Goal: Information Seeking & Learning: Learn about a topic

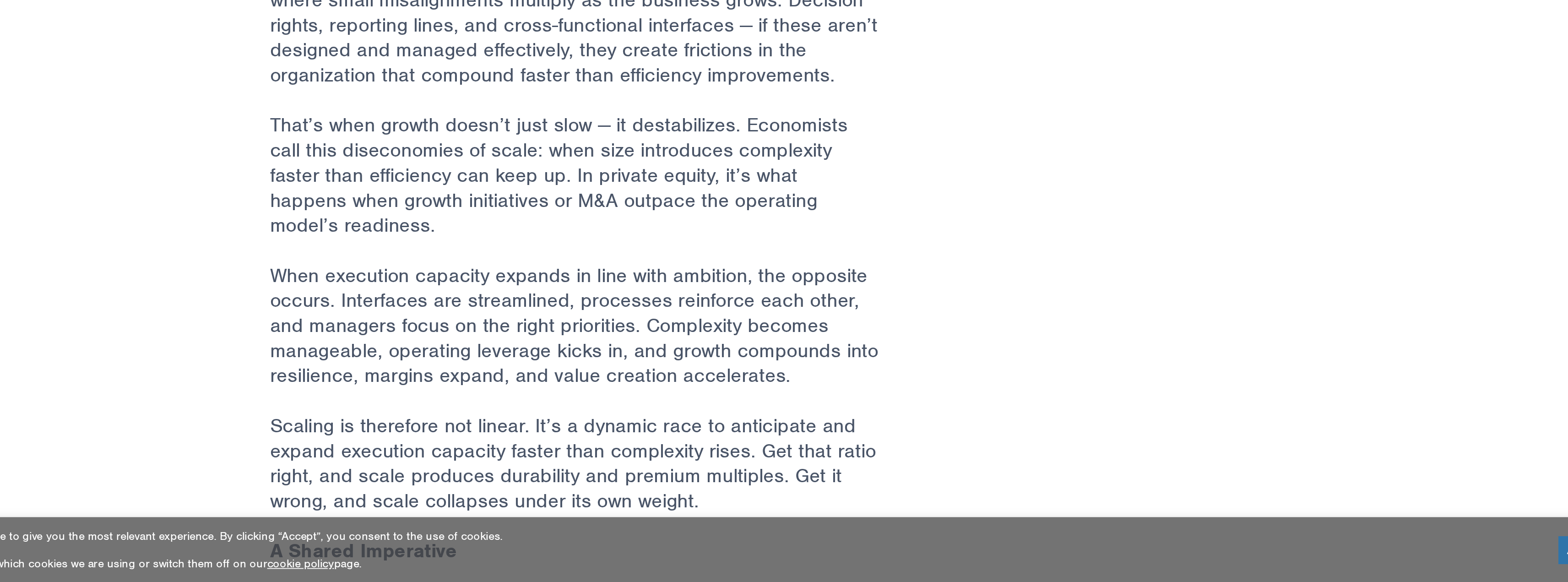
scroll to position [392, 0]
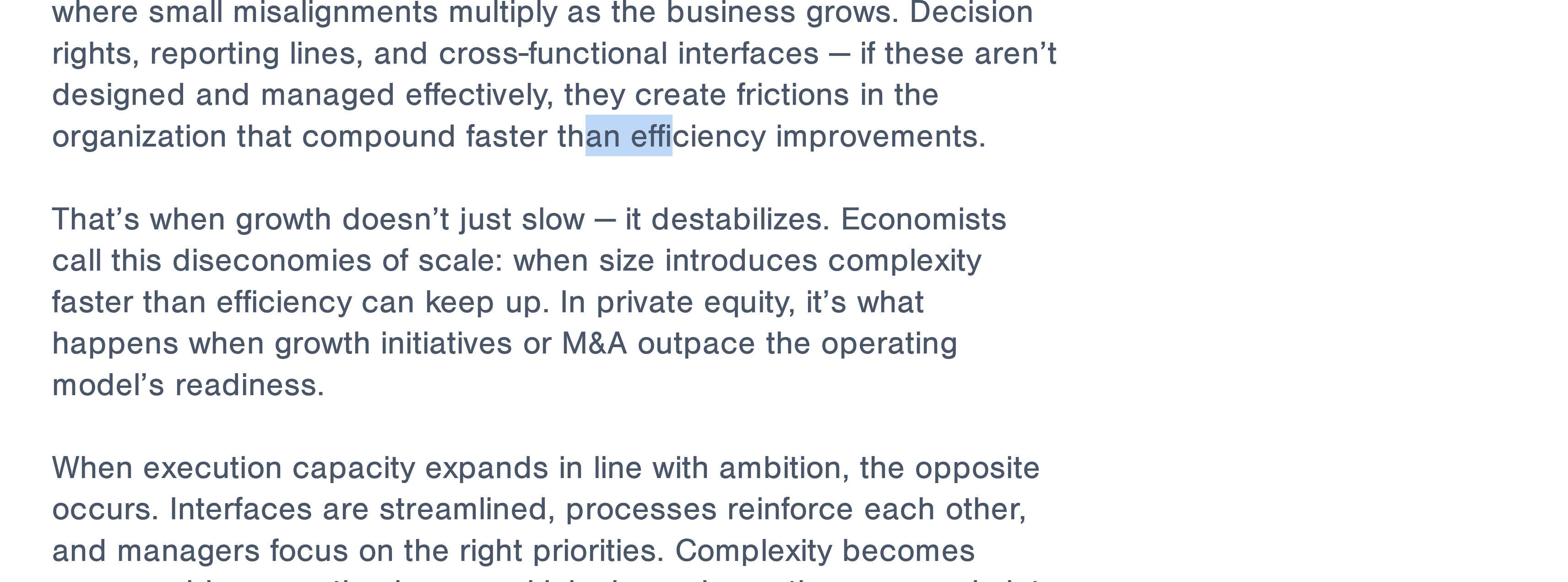
drag, startPoint x: 704, startPoint y: 300, endPoint x: 737, endPoint y: 298, distance: 33.1
click at [737, 298] on p "But organizations are not linear. They’re complex, adaptive systems where small…" at bounding box center [697, 284] width 334 height 83
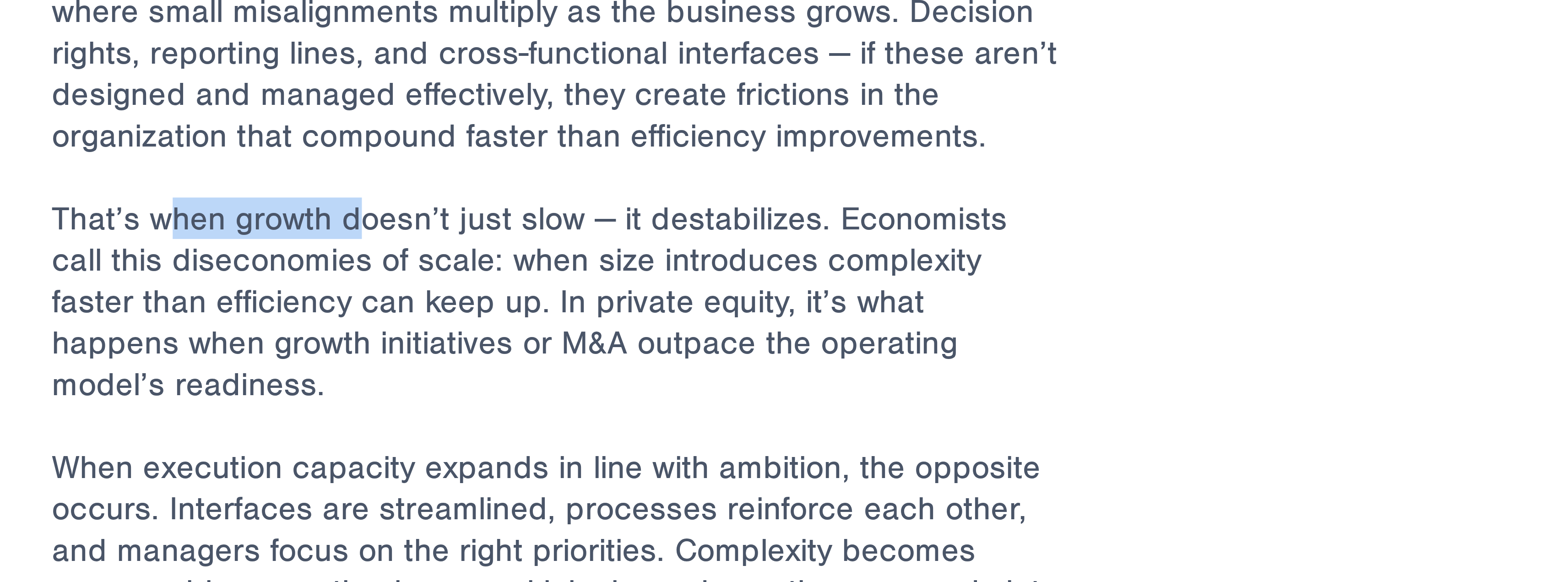
drag, startPoint x: 569, startPoint y: 326, endPoint x: 634, endPoint y: 336, distance: 65.8
click at [634, 336] on p "That’s when growth doesn’t just slow — it destabilizes. Economists call this di…" at bounding box center [697, 366] width 334 height 83
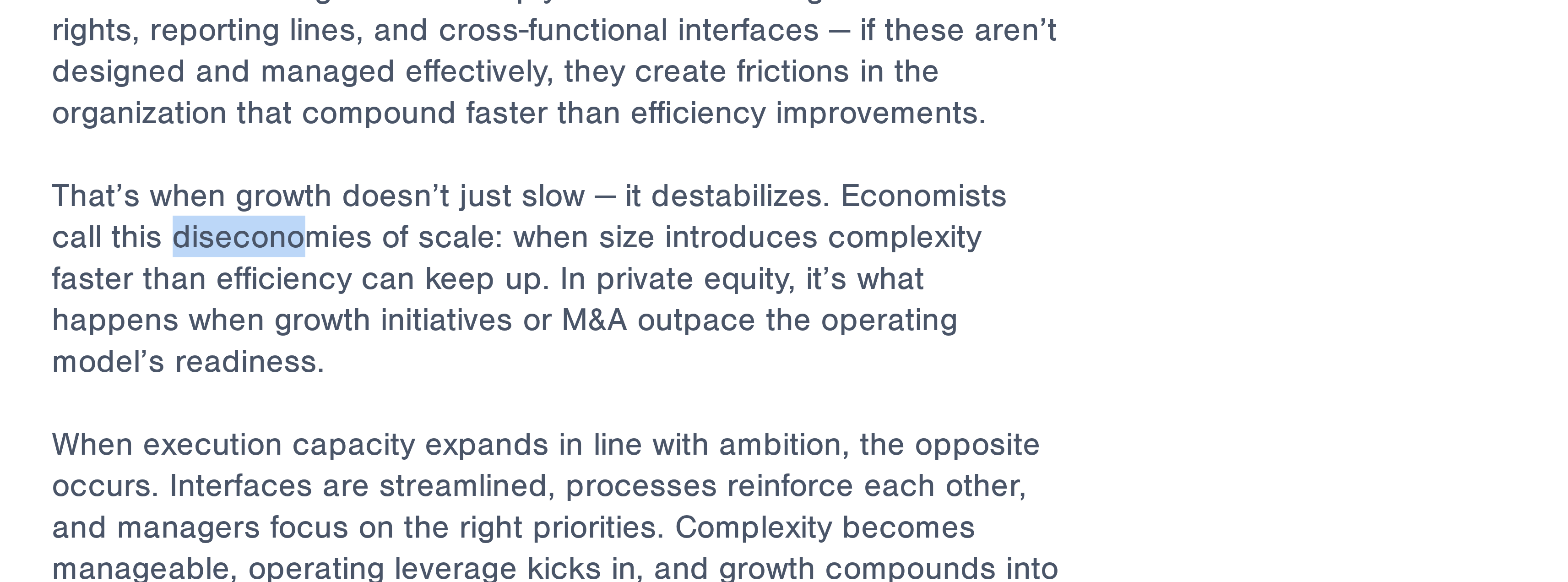
drag, startPoint x: 551, startPoint y: 342, endPoint x: 591, endPoint y: 343, distance: 40.0
click at [591, 343] on p "That’s when growth doesn’t just slow — it destabilizes. Economists call this di…" at bounding box center [697, 366] width 334 height 83
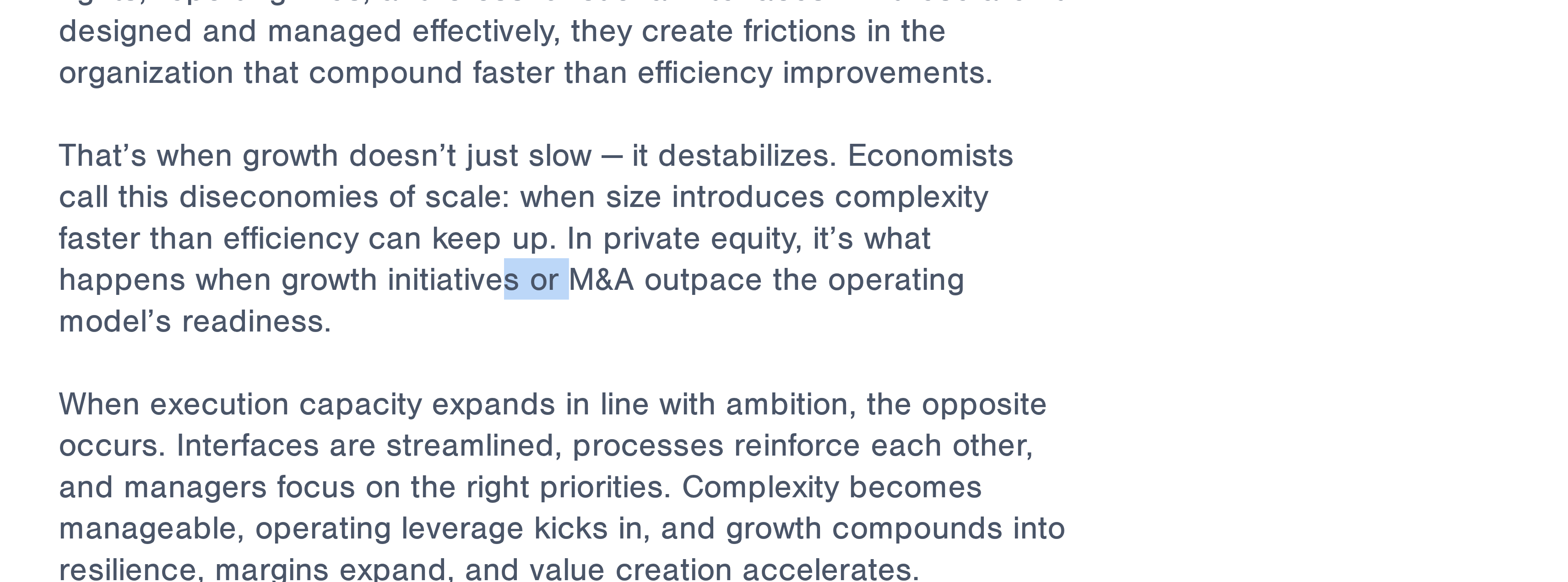
drag, startPoint x: 602, startPoint y: 373, endPoint x: 628, endPoint y: 371, distance: 26.1
click at [628, 371] on p "That’s when growth doesn’t just slow — it destabilizes. Economists call this di…" at bounding box center [697, 366] width 334 height 83
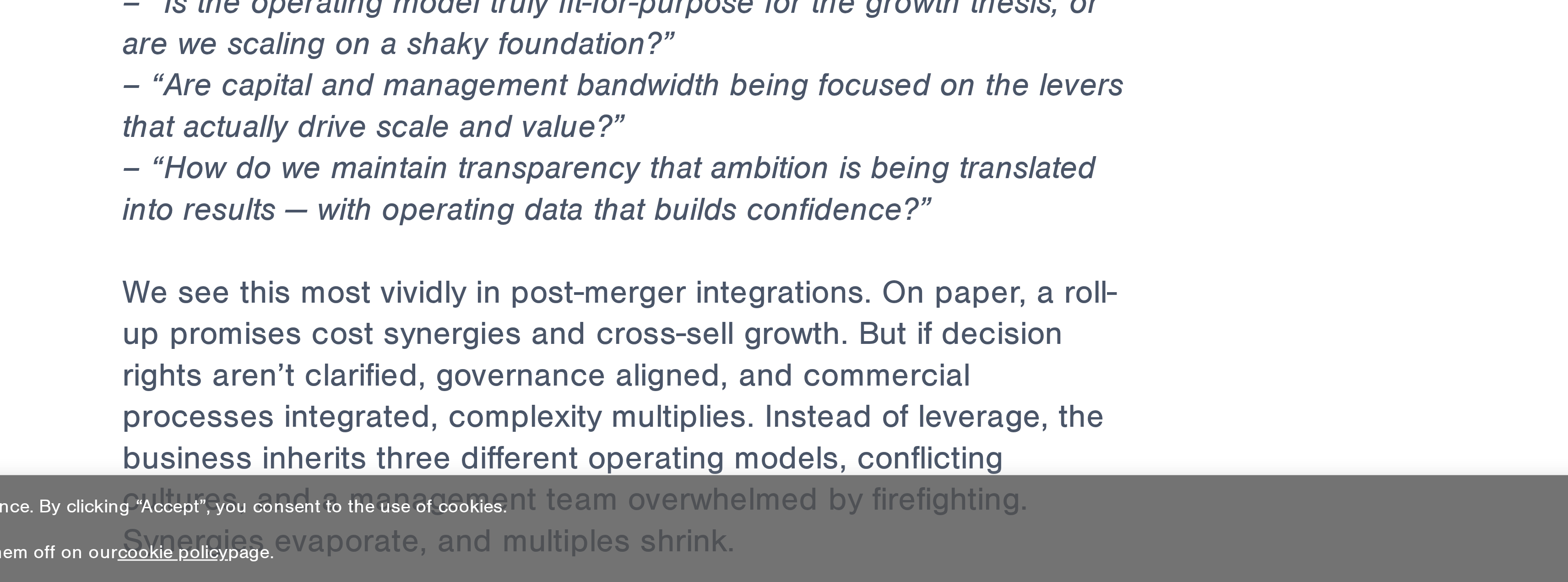
scroll to position [949, 0]
drag, startPoint x: 565, startPoint y: 500, endPoint x: 593, endPoint y: 503, distance: 28.2
click at [593, 503] on p "We see this most vividly in post-merger integrations. On paper, a roll-up promi…" at bounding box center [697, 532] width 334 height 110
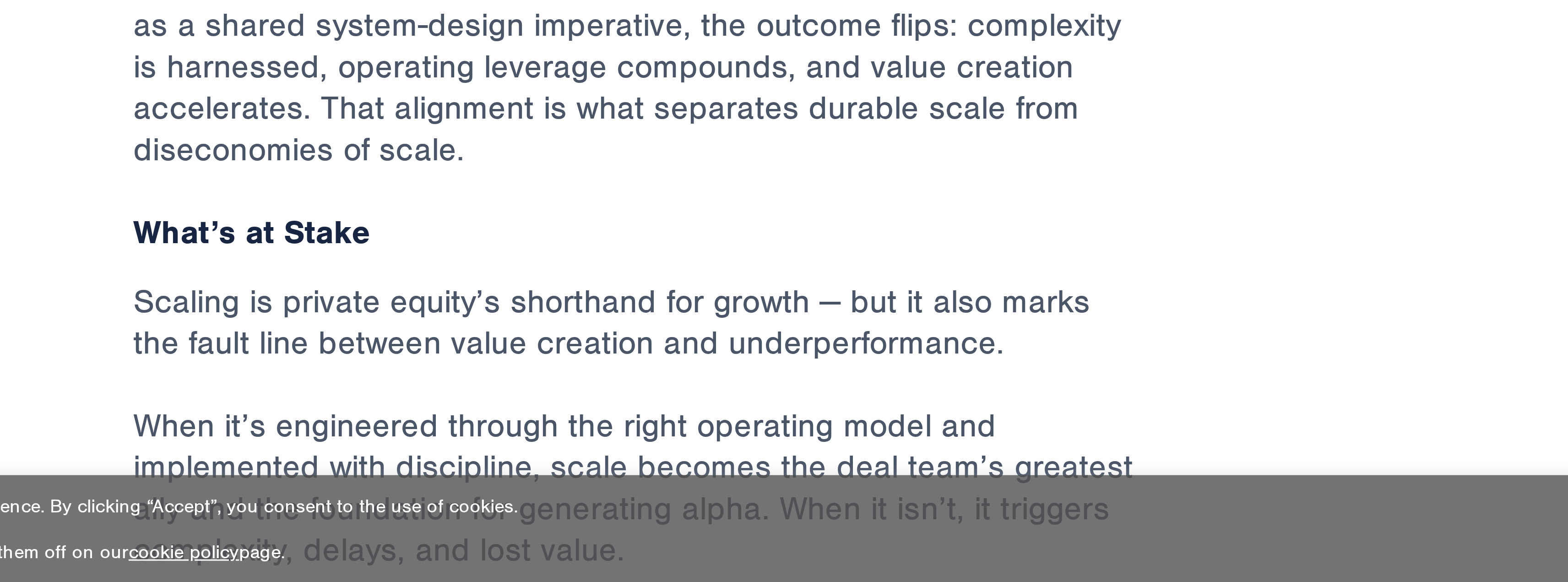
scroll to position [1161, 0]
click at [662, 522] on p "When it’s engineered through the right operating model and implemented with dis…" at bounding box center [697, 557] width 334 height 69
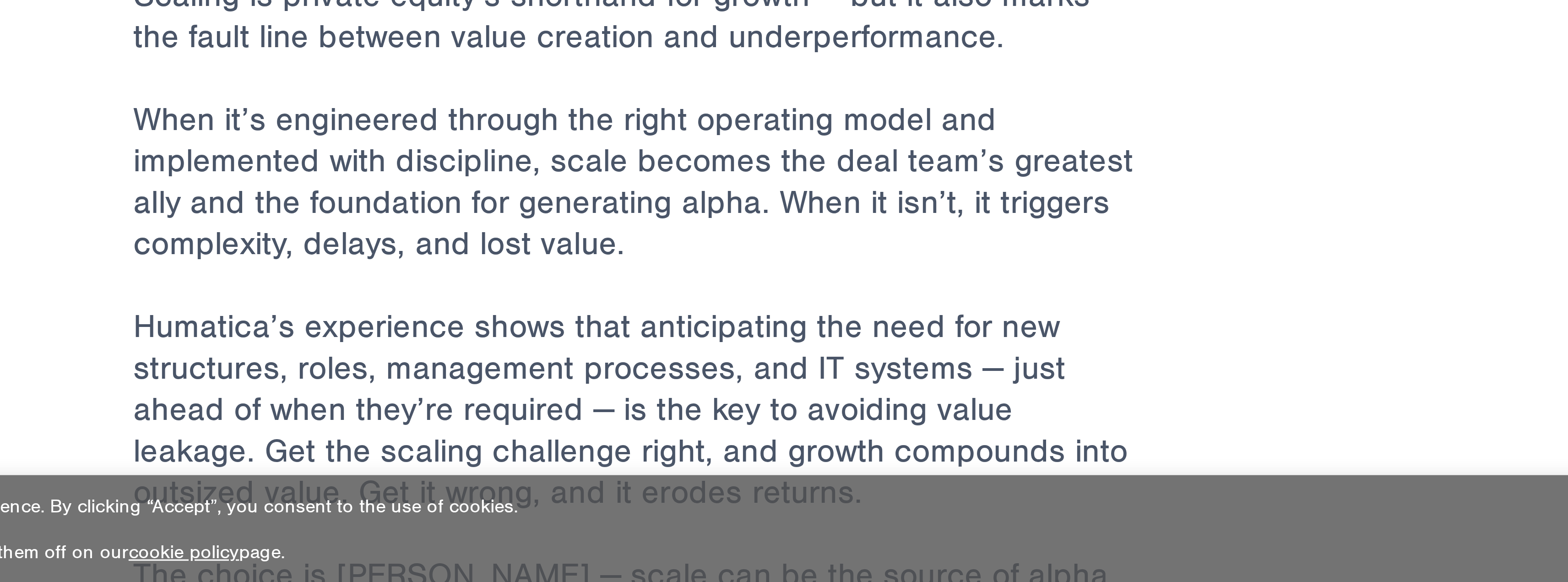
scroll to position [1270, 0]
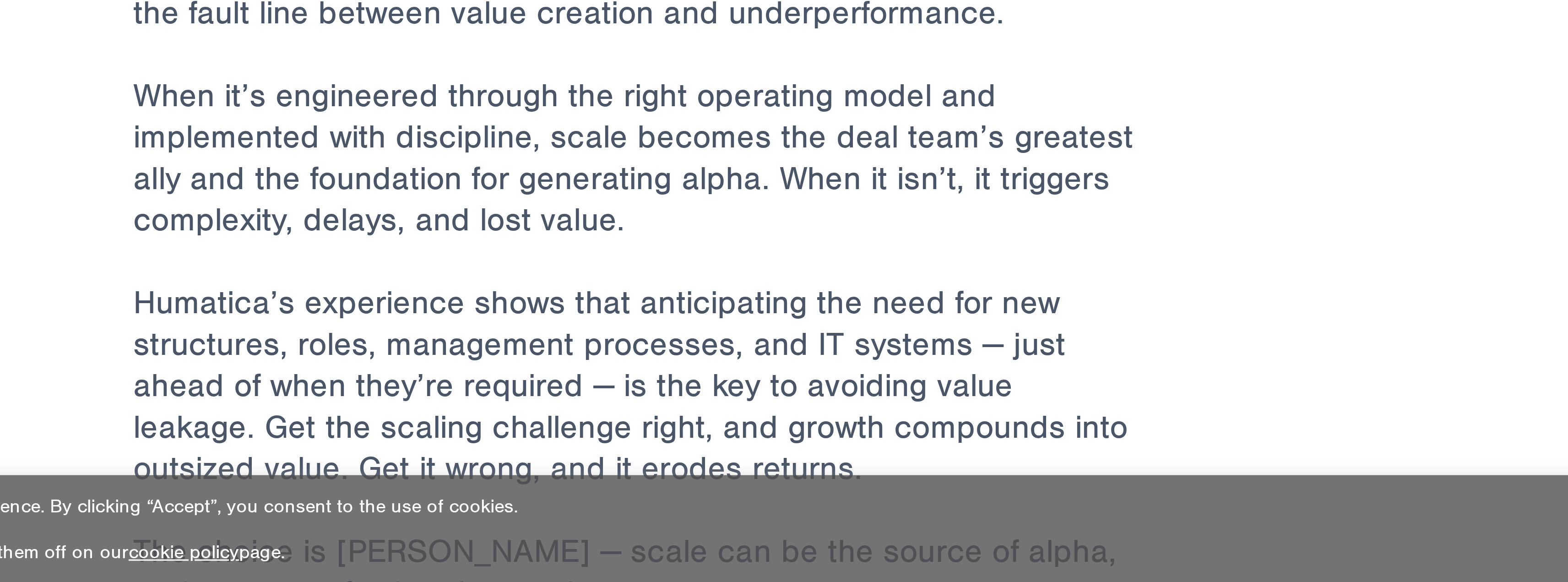
drag, startPoint x: 669, startPoint y: 493, endPoint x: 688, endPoint y: 494, distance: 19.0
click at [688, 494] on p "Humatica’s experience shows that anticipating the need for new structures, role…" at bounding box center [697, 524] width 334 height 83
drag, startPoint x: 678, startPoint y: 487, endPoint x: 724, endPoint y: 493, distance: 46.4
click at [724, 493] on p "Humatica’s experience shows that anticipating the need for new structures, role…" at bounding box center [697, 524] width 334 height 83
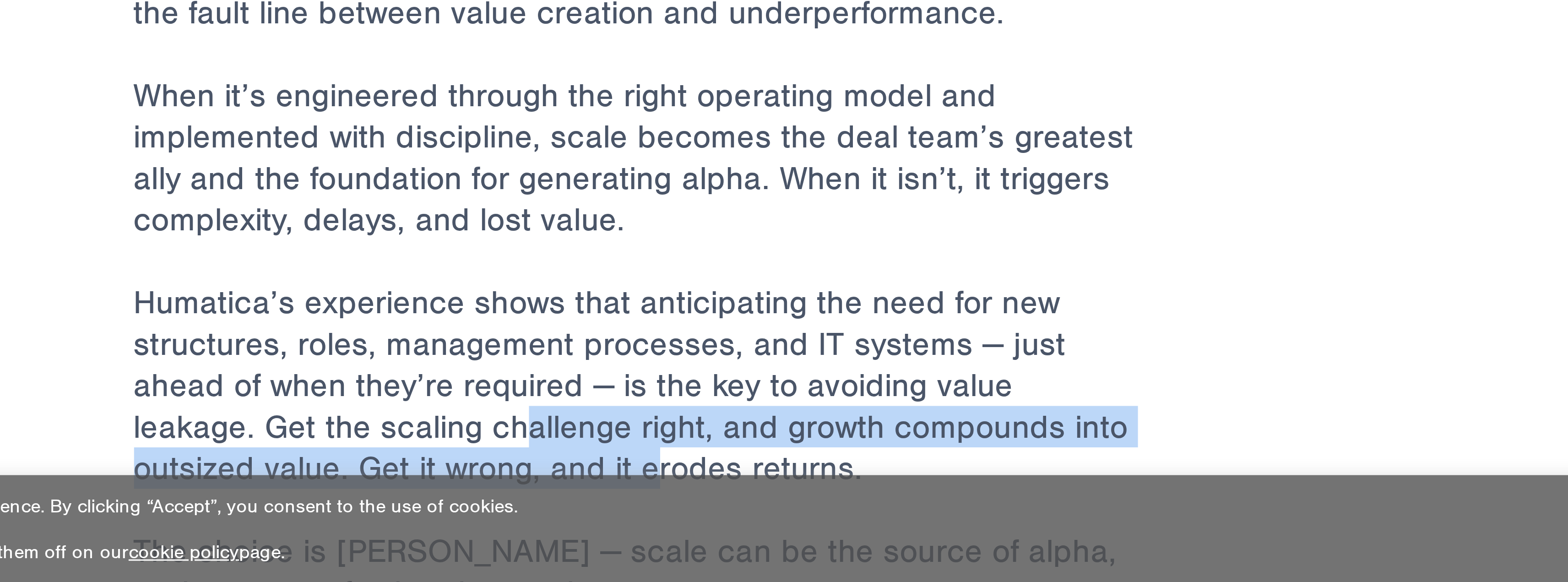
drag, startPoint x: 616, startPoint y: 518, endPoint x: 658, endPoint y: 520, distance: 42.0
click at [658, 520] on p "Humatica’s experience shows that anticipating the need for new structures, role…" at bounding box center [697, 524] width 334 height 83
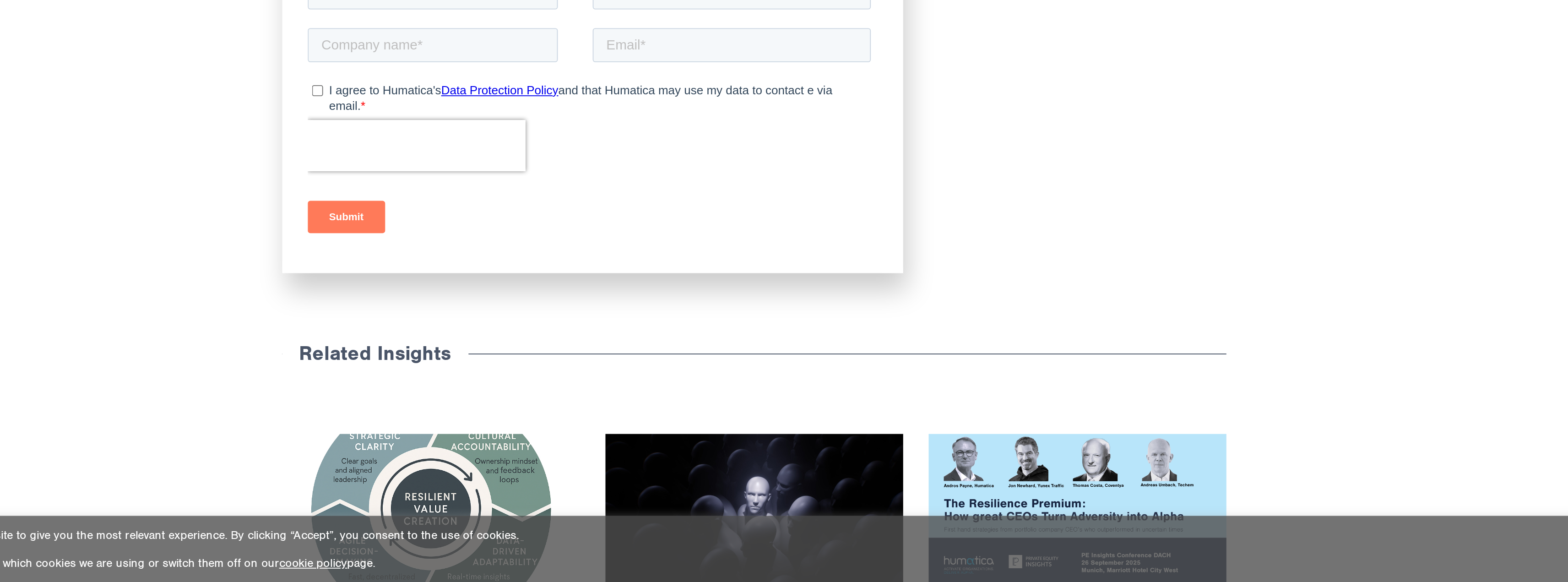
scroll to position [1640, 0]
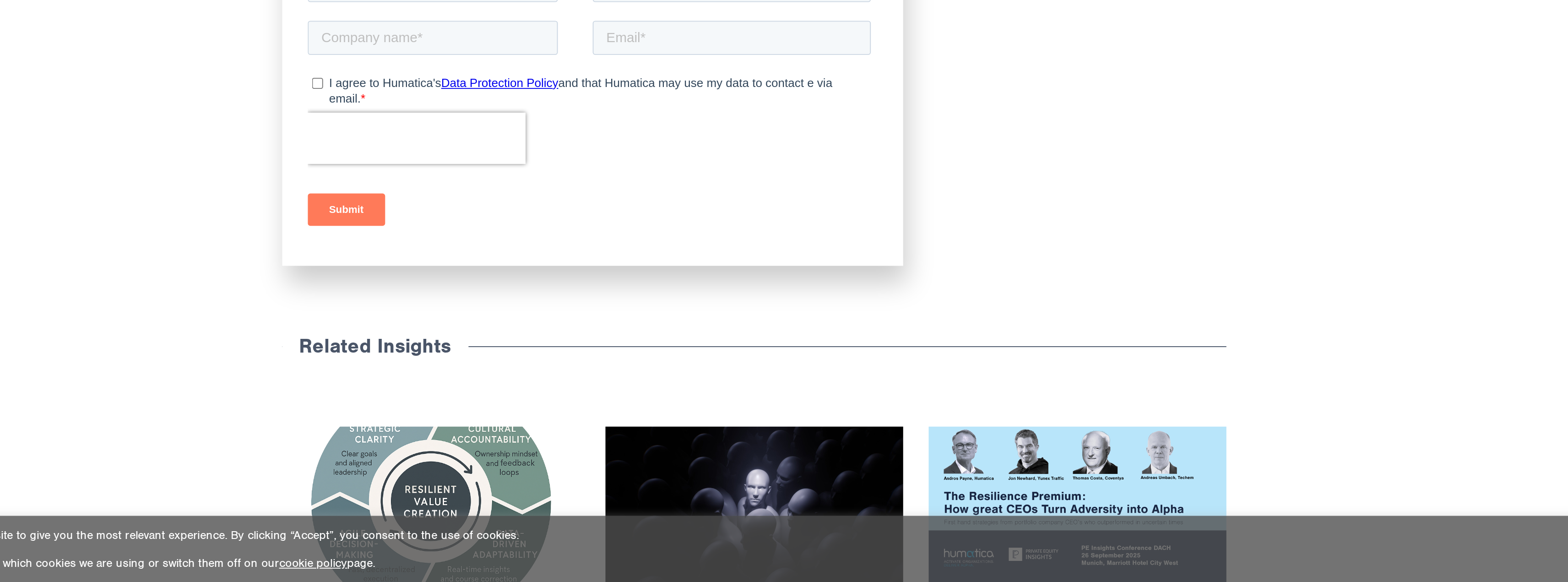
drag, startPoint x: 658, startPoint y: 520, endPoint x: 536, endPoint y: 486, distance: 126.6
click at [536, 498] on img at bounding box center [610, 540] width 161 height 84
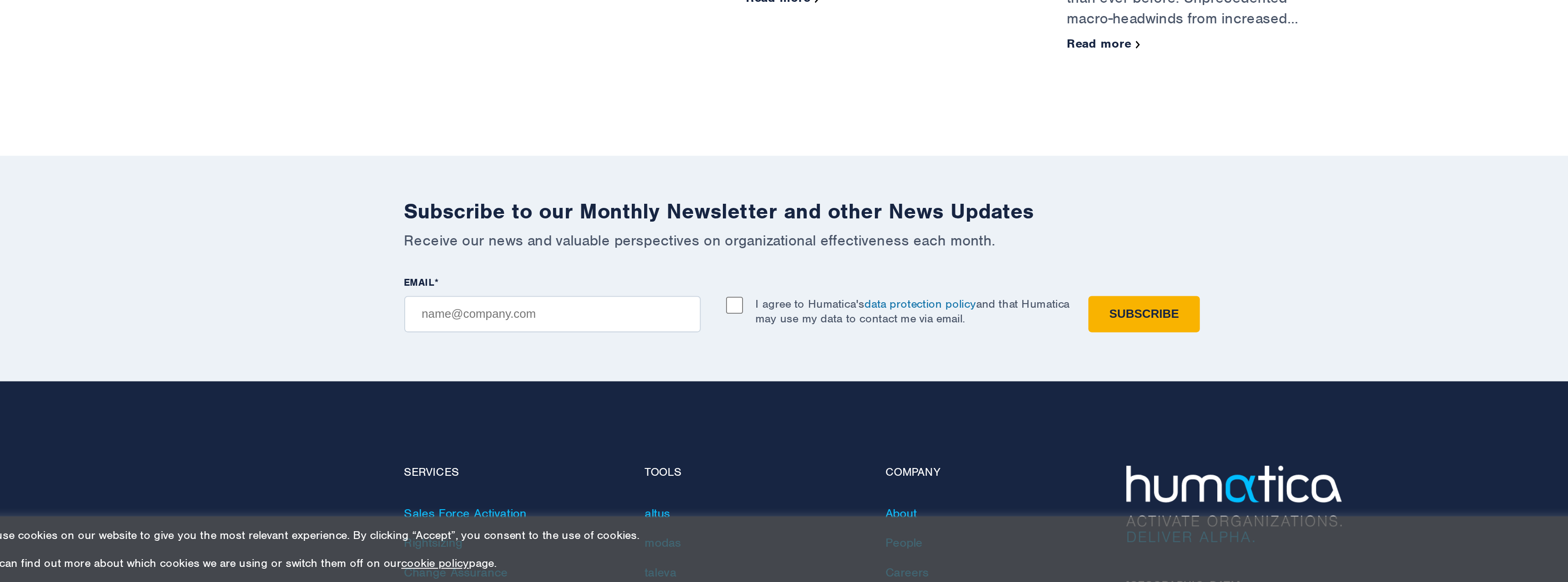
scroll to position [2090, 0]
